Goal: Information Seeking & Learning: Find contact information

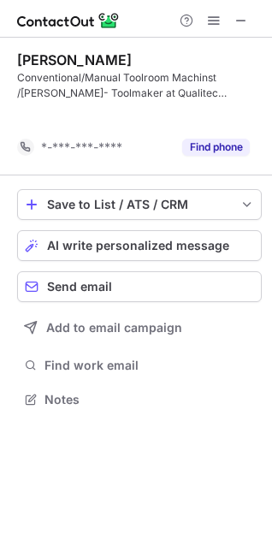
scroll to position [359, 272]
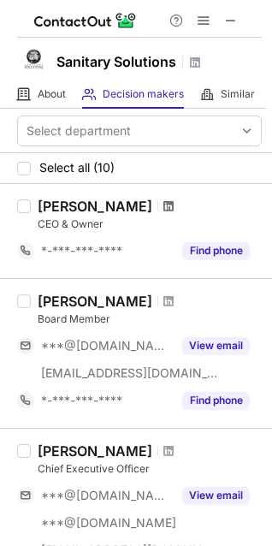
click at [163, 202] on span at bounding box center [168, 206] width 10 height 14
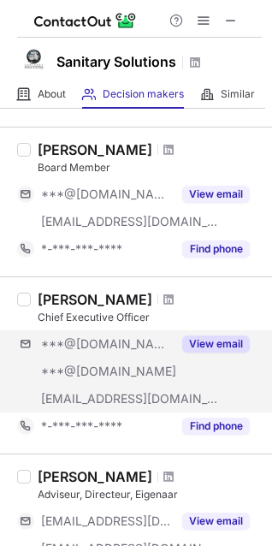
scroll to position [171, 0]
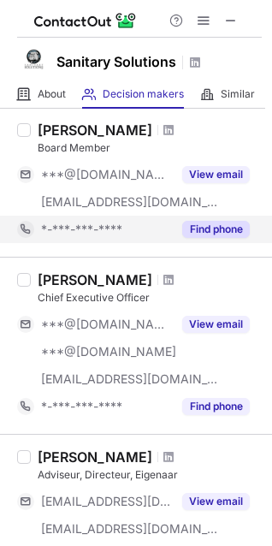
click at [221, 228] on button "Find phone" at bounding box center [216, 229] width 68 height 17
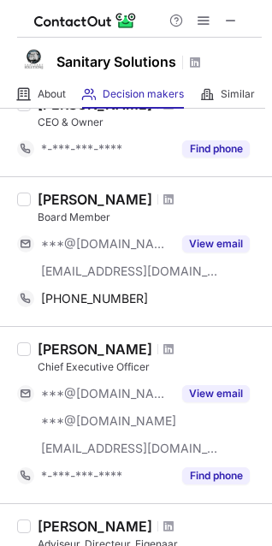
scroll to position [0, 0]
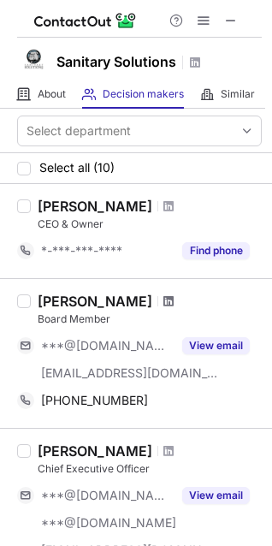
click at [163, 295] on span at bounding box center [168, 301] width 10 height 14
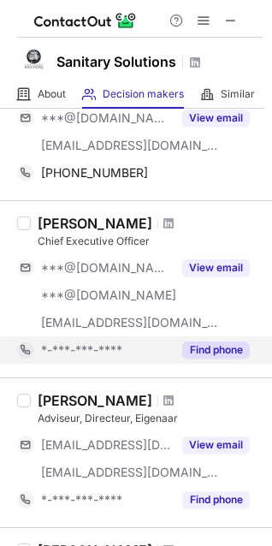
scroll to position [257, 0]
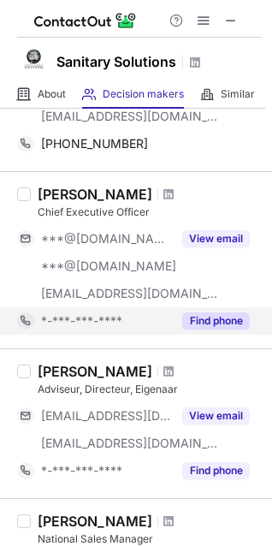
click at [222, 325] on button "Find phone" at bounding box center [216, 320] width 68 height 17
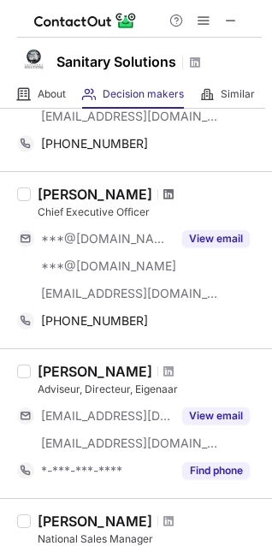
click at [163, 197] on span at bounding box center [168, 194] width 10 height 14
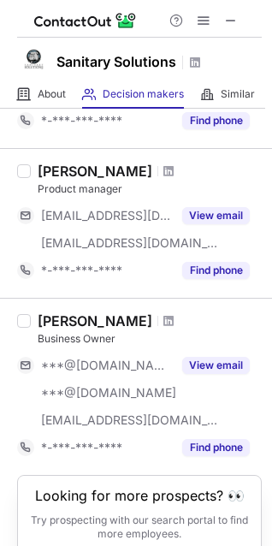
scroll to position [1198, 0]
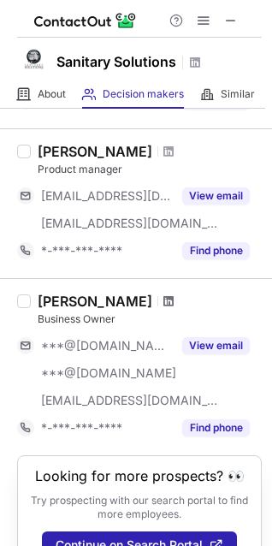
click at [163, 301] on span at bounding box center [168, 301] width 10 height 14
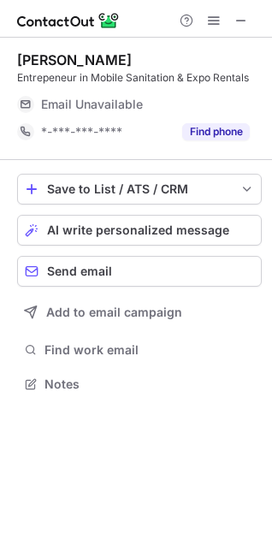
scroll to position [8, 8]
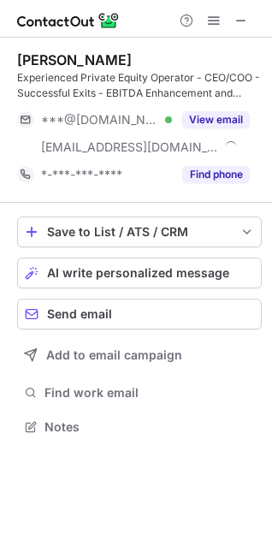
scroll to position [414, 272]
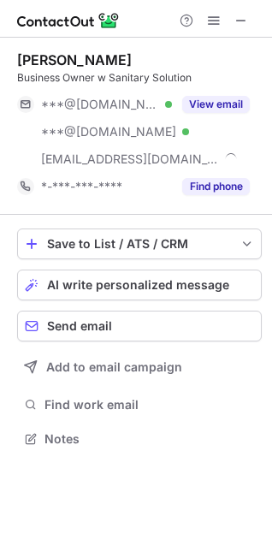
scroll to position [426, 272]
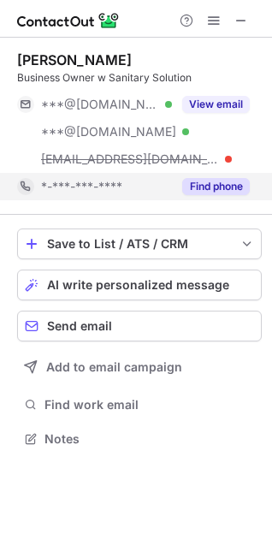
click at [214, 184] on button "Find phone" at bounding box center [216, 186] width 68 height 17
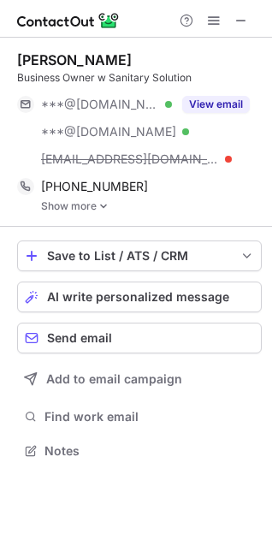
scroll to position [438, 272]
click at [57, 210] on link "Show more" at bounding box center [151, 206] width 221 height 12
